Goal: Task Accomplishment & Management: Use online tool/utility

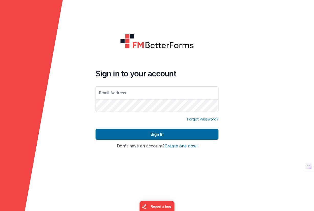
click at [113, 95] on input "text" at bounding box center [157, 92] width 123 height 13
drag, startPoint x: 168, startPoint y: 92, endPoint x: 75, endPoint y: 89, distance: 93.1
click at [75, 89] on form "Sign in to your account [PERSON_NAME][EMAIL_ADDRESS][DOMAIN_NAME] Forgot Passwo…" at bounding box center [157, 105] width 314 height 211
type input "[EMAIL_ADDRESS][DOMAIN_NAME]"
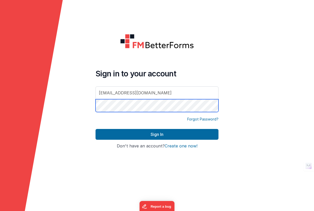
click at [96, 129] on button "Sign In" at bounding box center [157, 134] width 123 height 11
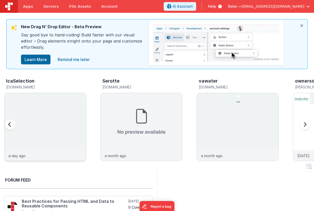
click at [54, 110] on img at bounding box center [45, 134] width 82 height 82
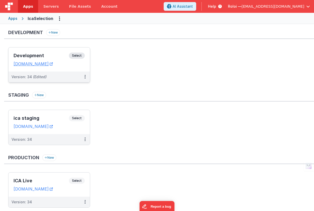
click at [76, 54] on span "Select" at bounding box center [77, 56] width 16 height 6
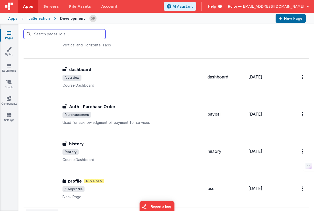
scroll to position [1244, 0]
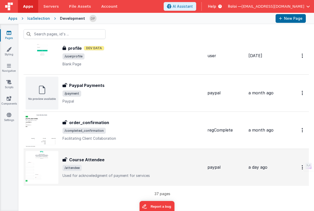
click at [130, 167] on span "/attendee" at bounding box center [133, 168] width 141 height 6
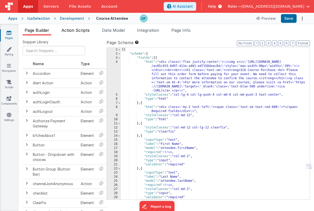
click at [80, 29] on span "Action Scripts" at bounding box center [76, 30] width 28 height 5
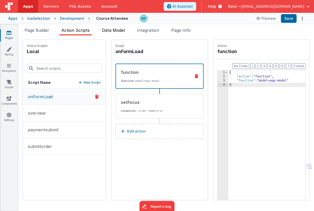
click at [110, 29] on span "Data Model" at bounding box center [113, 30] width 23 height 5
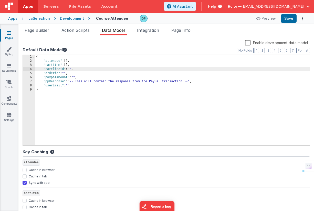
click at [85, 67] on div "{ "attendee" : [ ] , "cartItem" : [ ] , "cartlineid" : "" , "orderid" : "" , "p…" at bounding box center [172, 104] width 275 height 99
click at [85, 65] on div "{ "attendee" : [ ] , "cartItem" : [ ] , "cartlineid" : "" , "orderid" : "" , "p…" at bounding box center [172, 104] width 275 height 99
click at [84, 70] on div "{ "attendee" : [ ] , "cartItem" : [ ] , "cartlineid" : "" , "orderid" : "" , "p…" at bounding box center [172, 104] width 275 height 99
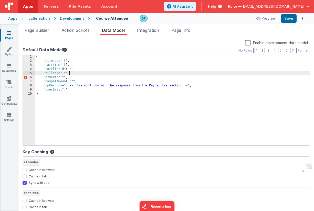
checkbox input "false"
checkbox input "true"
checkbox input "false"
click at [288, 18] on button "Save" at bounding box center [289, 18] width 16 height 9
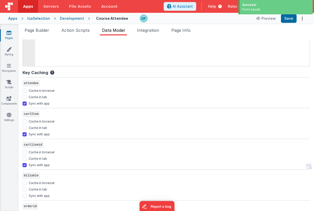
scroll to position [91, 0]
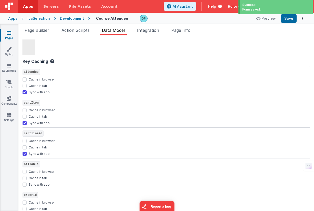
click at [39, 184] on label "Sync with app" at bounding box center [39, 184] width 21 height 5
click at [27, 184] on input "Sync with app" at bounding box center [25, 185] width 4 height 4
checkbox input "true"
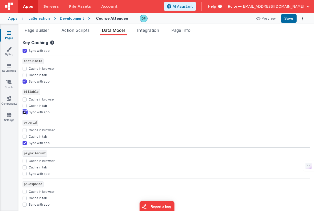
scroll to position [189, 0]
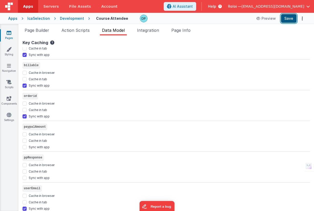
click at [293, 19] on button "Save" at bounding box center [289, 18] width 16 height 9
